Goal: Information Seeking & Learning: Compare options

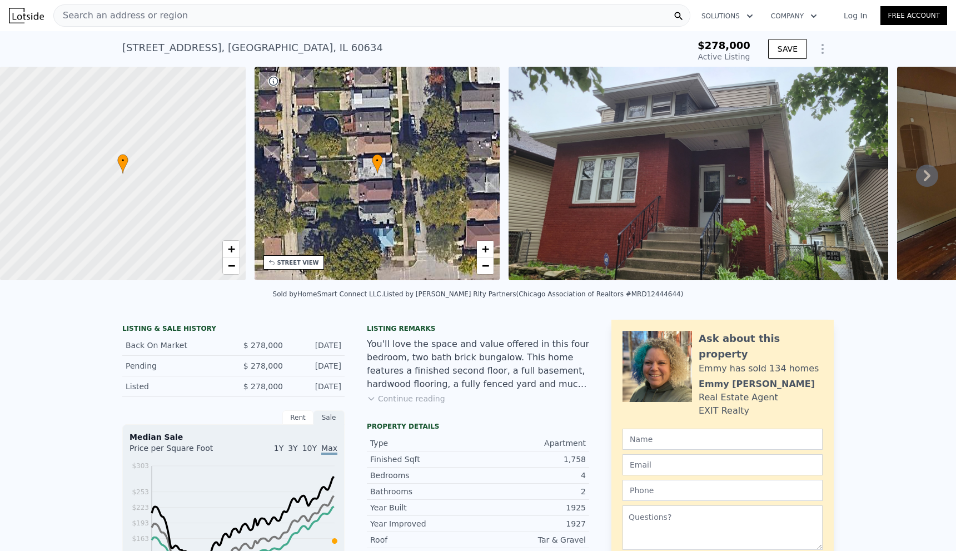
click at [179, 49] on div "[STREET_ADDRESS]" at bounding box center [252, 48] width 261 height 16
copy div "[STREET_ADDRESS] Active at $278k"
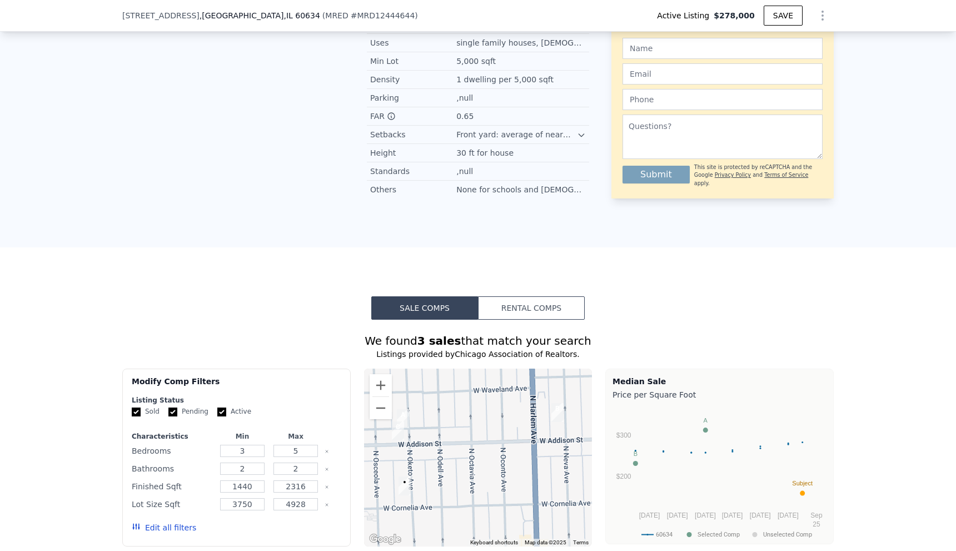
scroll to position [1052, 0]
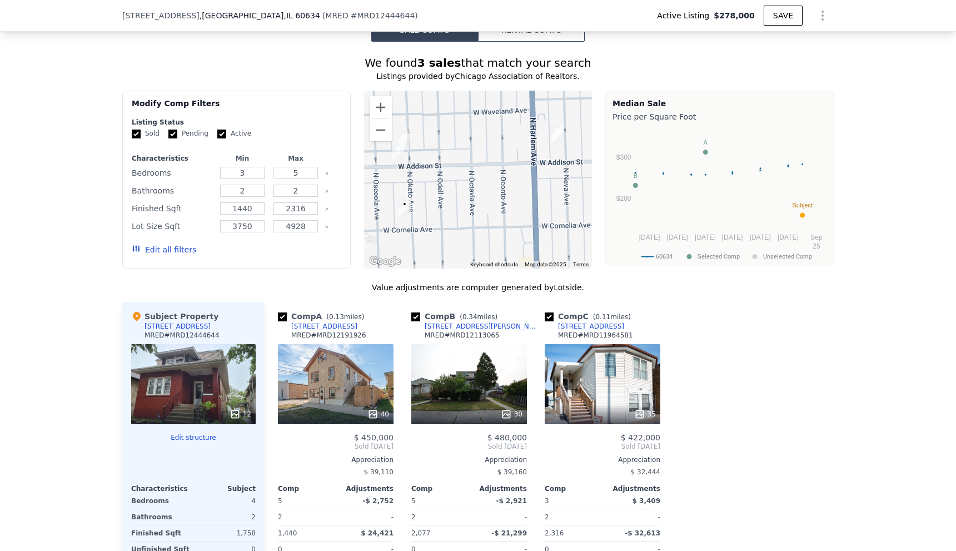
click at [167, 255] on button "Edit all filters" at bounding box center [164, 249] width 64 height 11
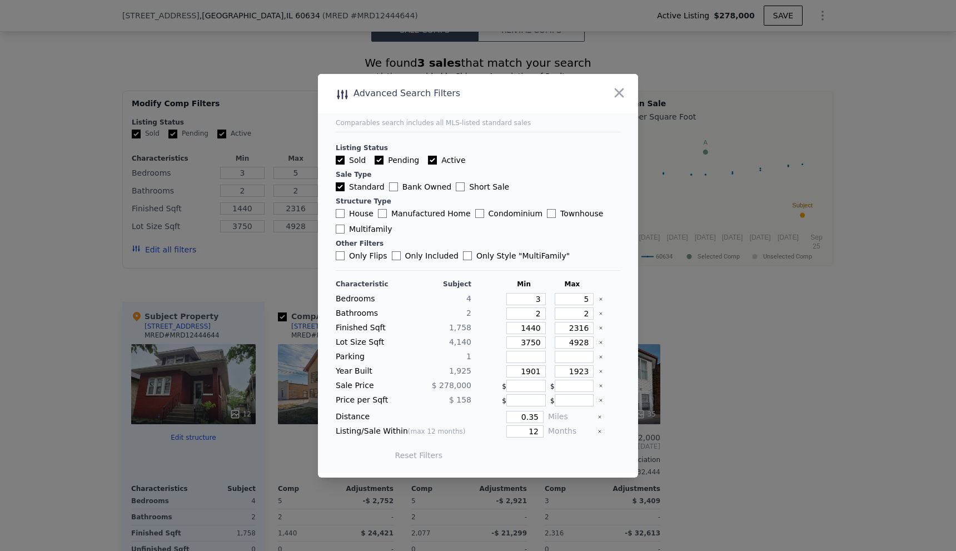
click at [529, 423] on div "Characteristic Subject Min Max Bedrooms 4 3 5 Bathrooms 2 2 2 Finished Sqft 1,7…" at bounding box center [478, 374] width 284 height 191
click at [530, 412] on input "0.35" at bounding box center [524, 417] width 37 height 12
drag, startPoint x: 523, startPoint y: 420, endPoint x: 539, endPoint y: 418, distance: 15.6
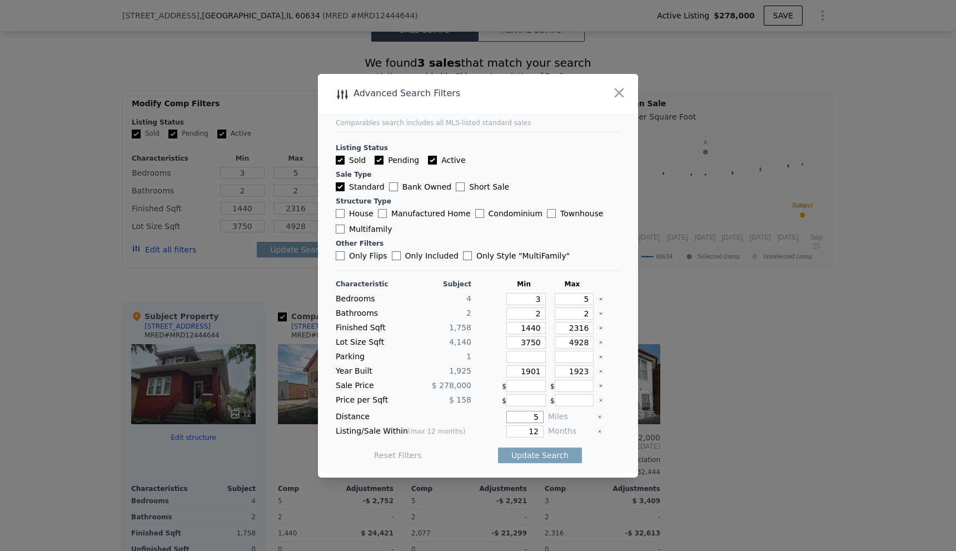
click at [539, 418] on div "Distance 5 Miles" at bounding box center [478, 417] width 284 height 12
type input "1"
click at [523, 460] on button "Update Search" at bounding box center [540, 455] width 84 height 16
checkbox input "false"
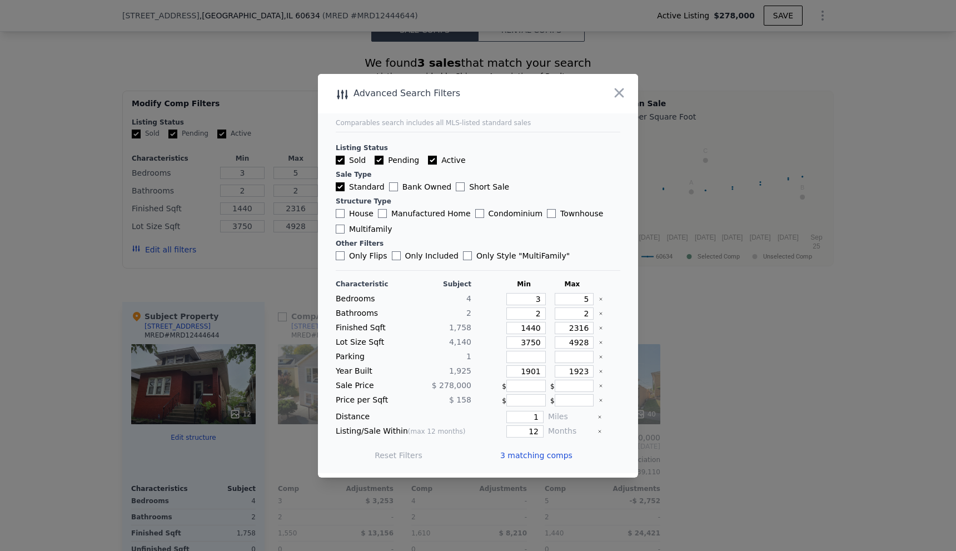
click at [533, 455] on span "3 matching comps" at bounding box center [536, 455] width 72 height 11
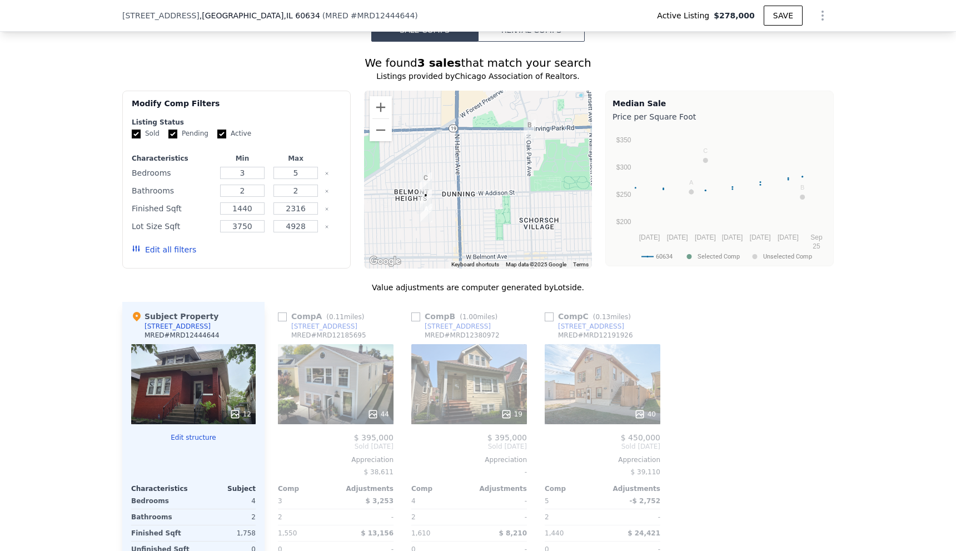
click at [278, 321] on input "checkbox" at bounding box center [282, 316] width 9 height 9
checkbox input "true"
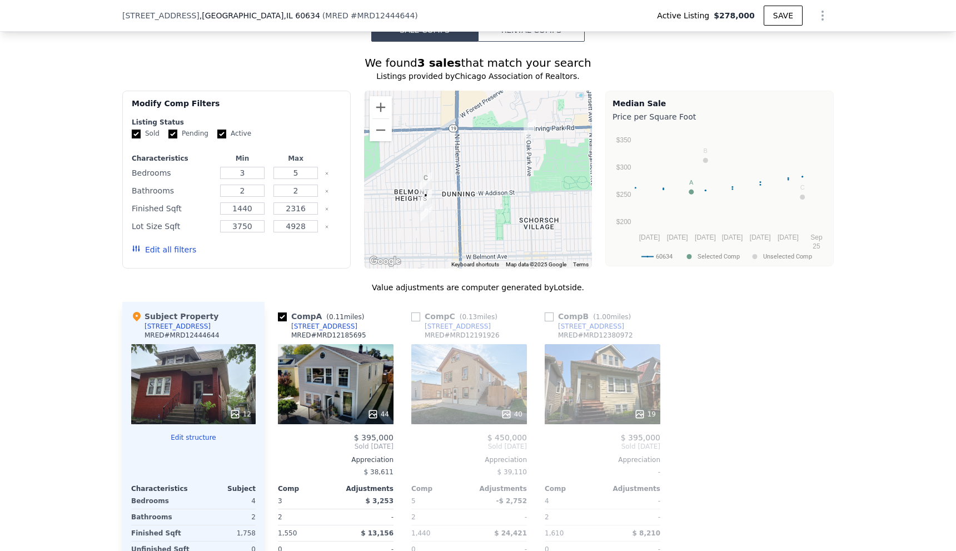
click at [412, 321] on input "checkbox" at bounding box center [415, 316] width 9 height 9
checkbox input "true"
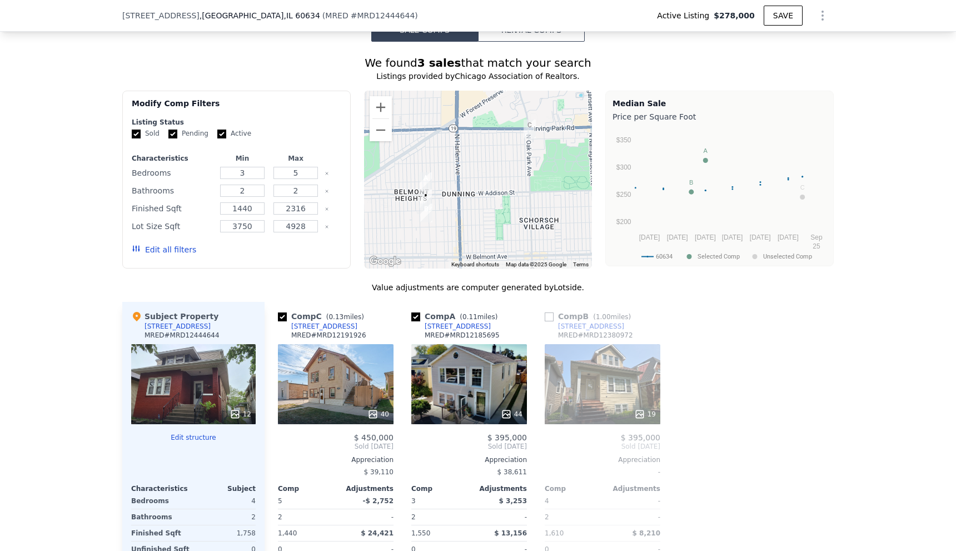
click at [545, 321] on input "checkbox" at bounding box center [549, 316] width 9 height 9
checkbox input "true"
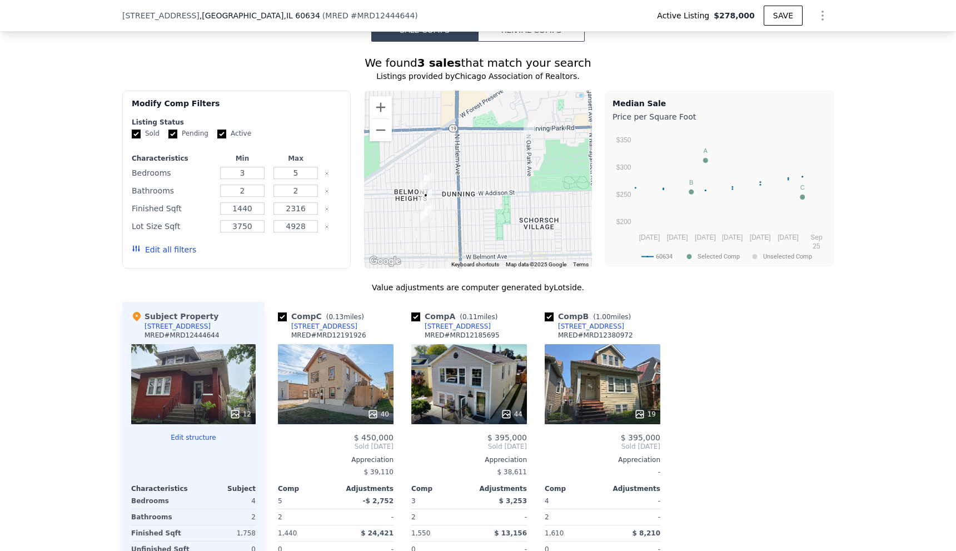
click at [726, 346] on div "Comp C ( 0.13 miles) [STREET_ADDRESS] MRED # MRD12191926 40 $ 450,000 Sold [DAT…" at bounding box center [548, 472] width 569 height 341
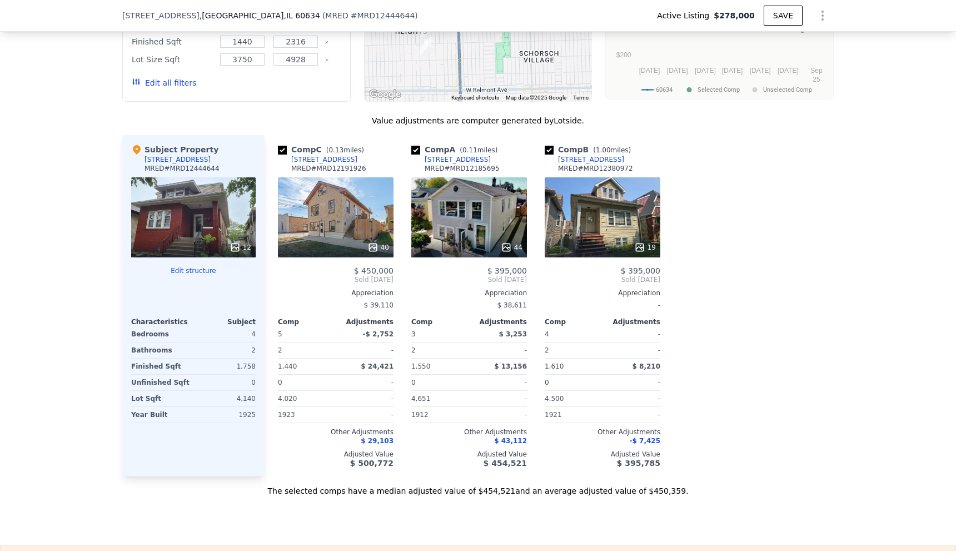
scroll to position [1274, 0]
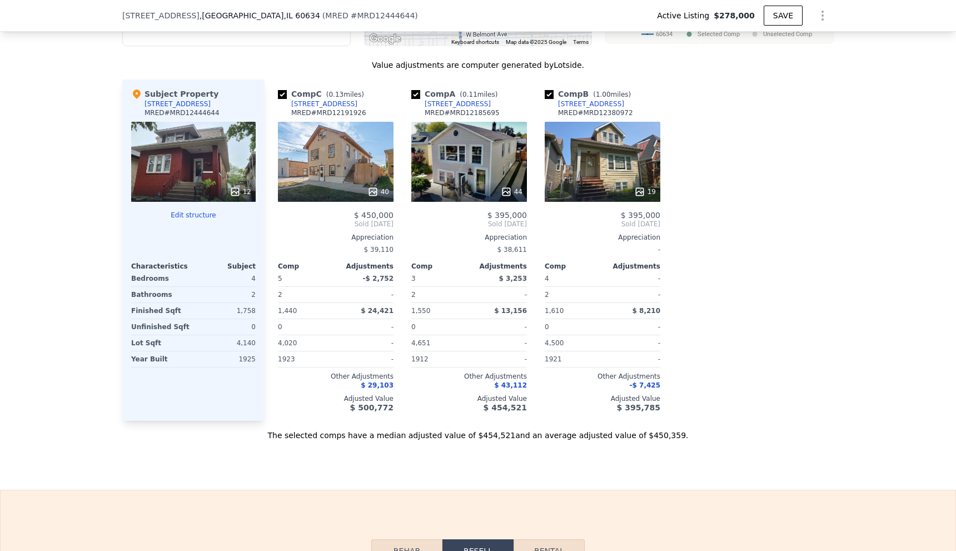
click at [711, 256] on div "Comp C ( 0.13 miles) [STREET_ADDRESS] MRED # MRD12191926 40 $ 450,000 Sold [DAT…" at bounding box center [548, 249] width 569 height 341
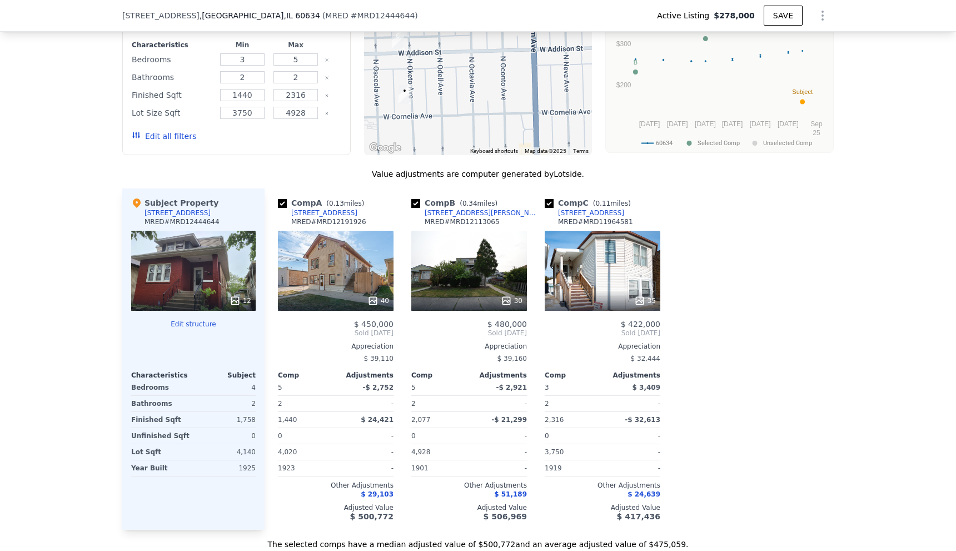
scroll to position [1276, 0]
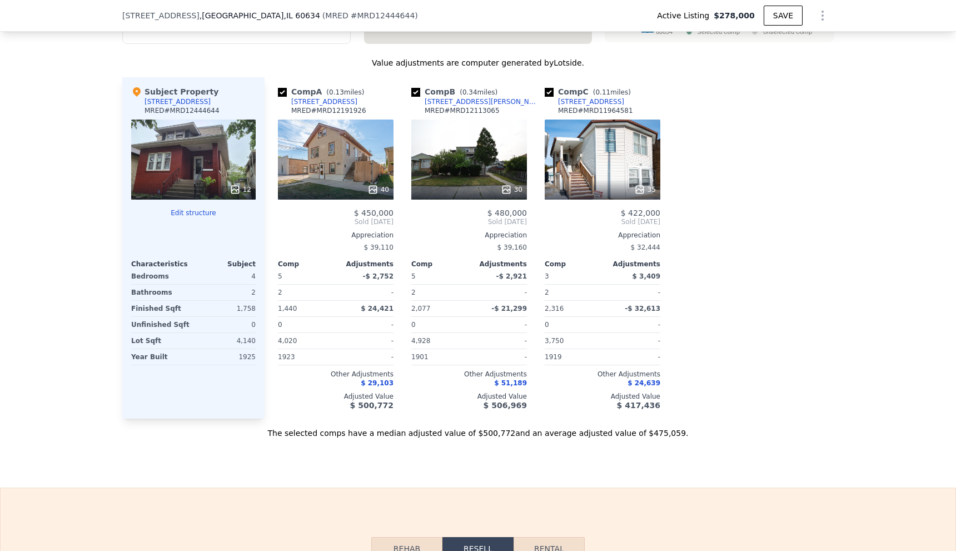
click at [681, 283] on div at bounding box center [682, 247] width 18 height 341
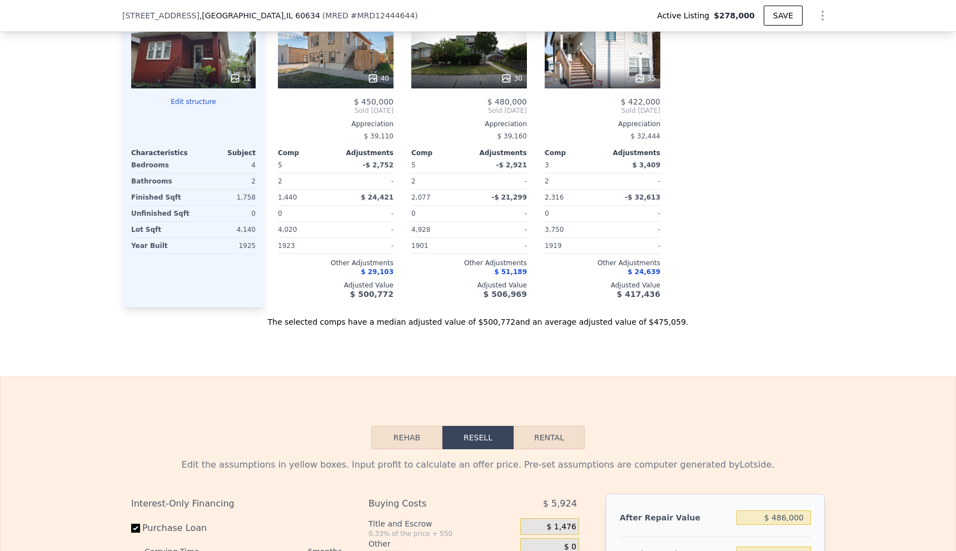
click at [693, 297] on div "Comp A ( 0.13 miles) [STREET_ADDRESS] MRED # MRD12191926 40 $ 450,000 Sold [DAT…" at bounding box center [548, 136] width 569 height 341
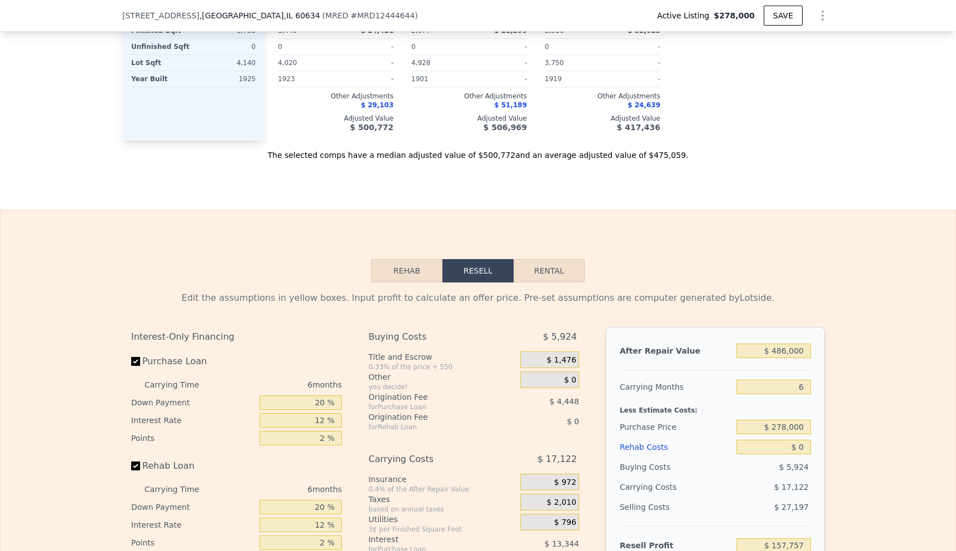
click at [711, 330] on div "Edit the assumptions in yellow boxes. Input profit to calculate an offer price.…" at bounding box center [477, 493] width 693 height 405
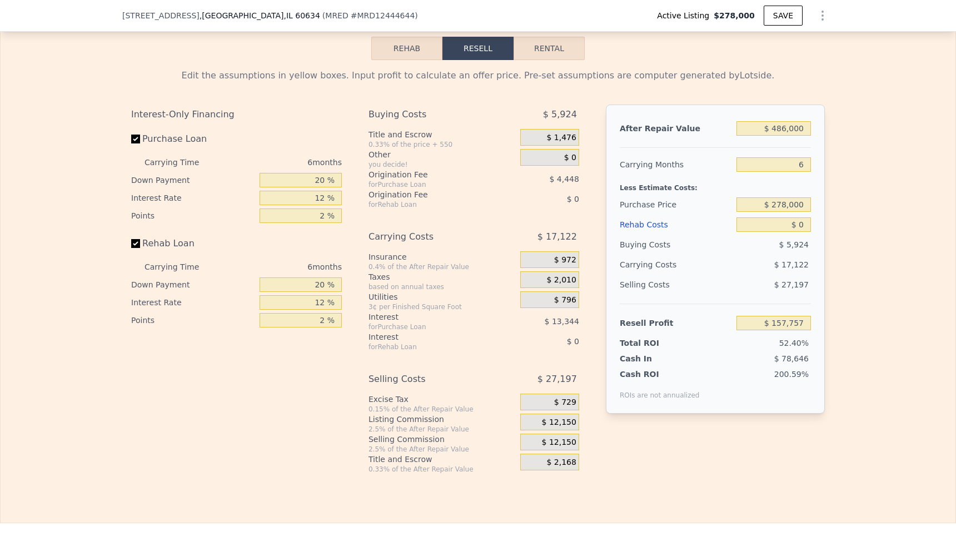
scroll to position [1295, 0]
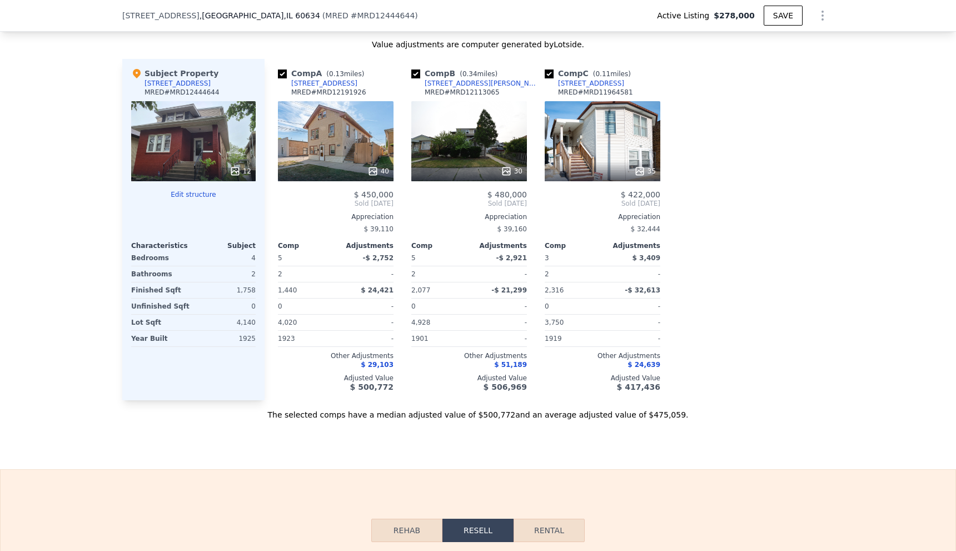
click at [406, 442] on div "Sale Comps Rental Comps We found 3 sales that match your search Listings provid…" at bounding box center [478, 98] width 956 height 742
click at [685, 420] on div "The selected comps have a median adjusted value of $500,772 and an average adju…" at bounding box center [477, 410] width 711 height 20
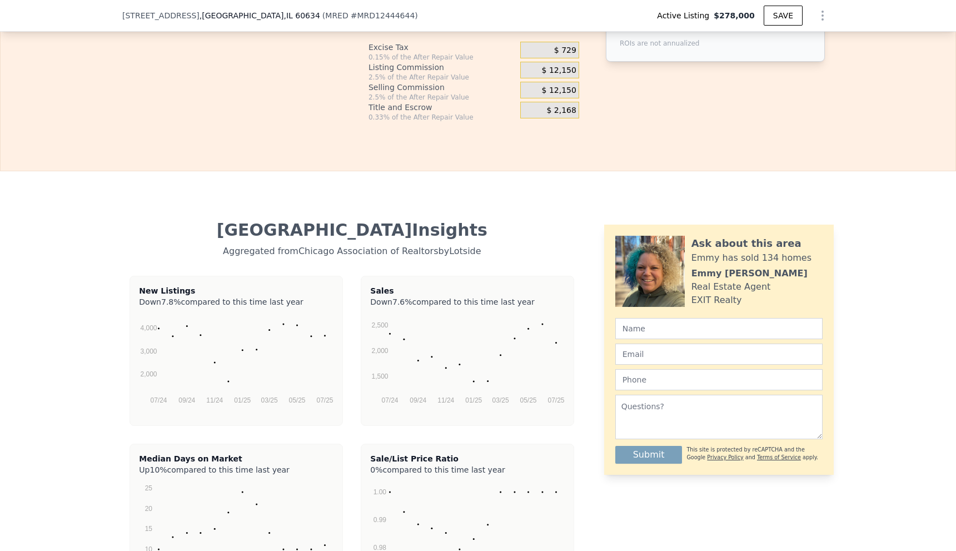
scroll to position [2517, 0]
